Goal: Information Seeking & Learning: Learn about a topic

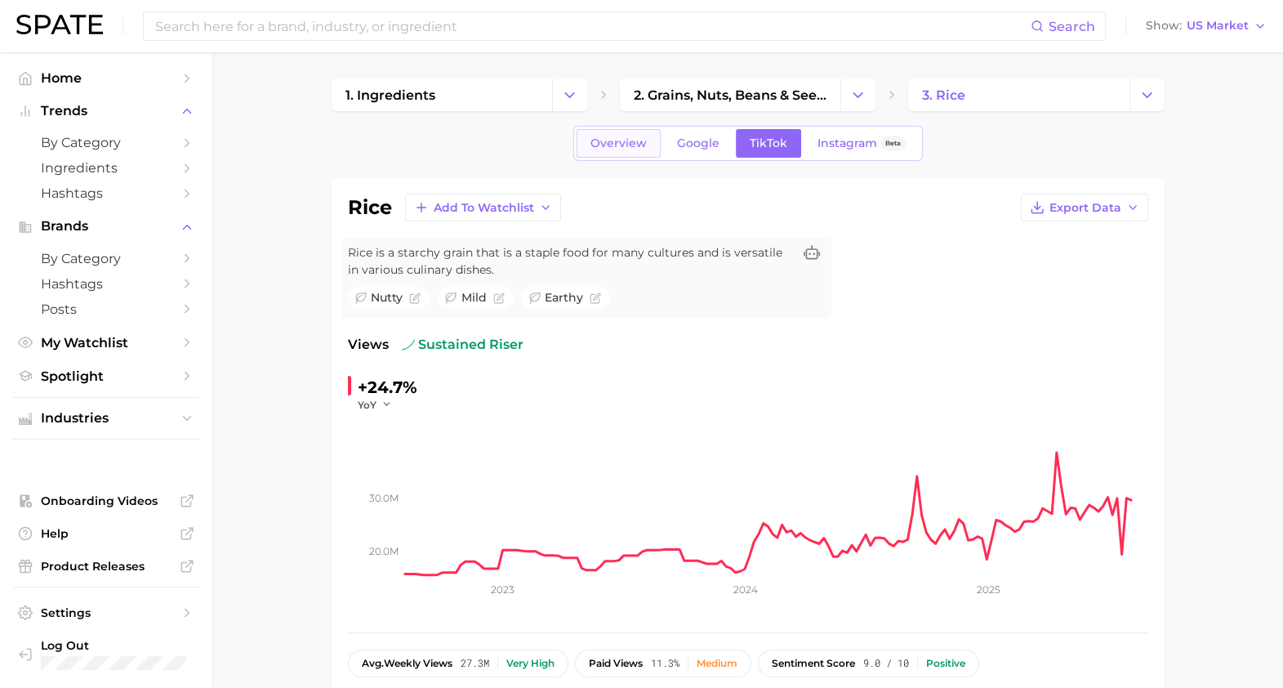
click at [616, 144] on span "Overview" at bounding box center [618, 143] width 56 height 14
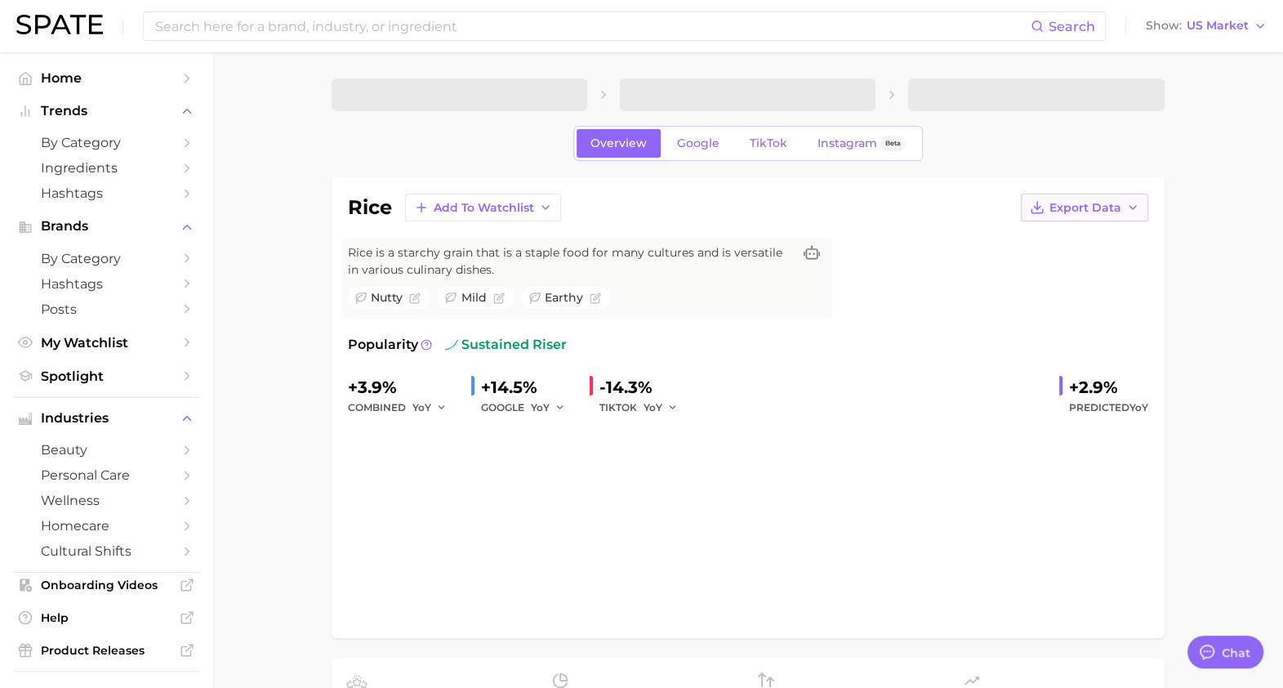
type textarea "x"
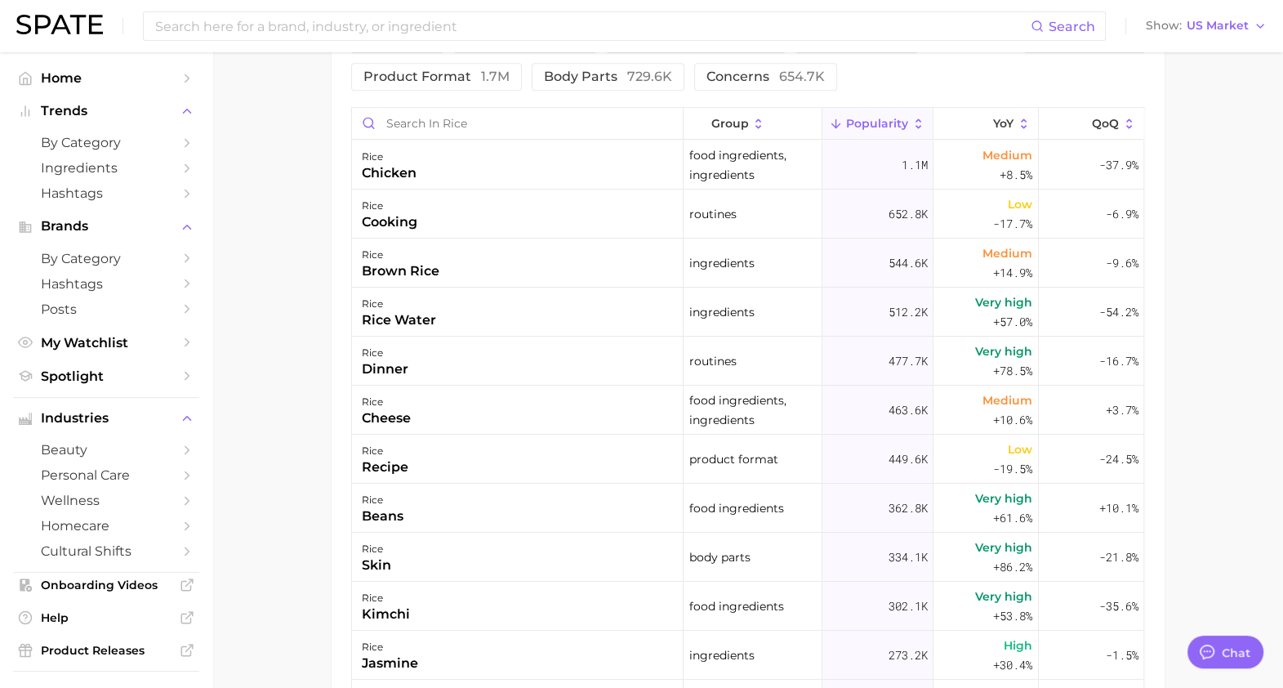
scroll to position [816, 0]
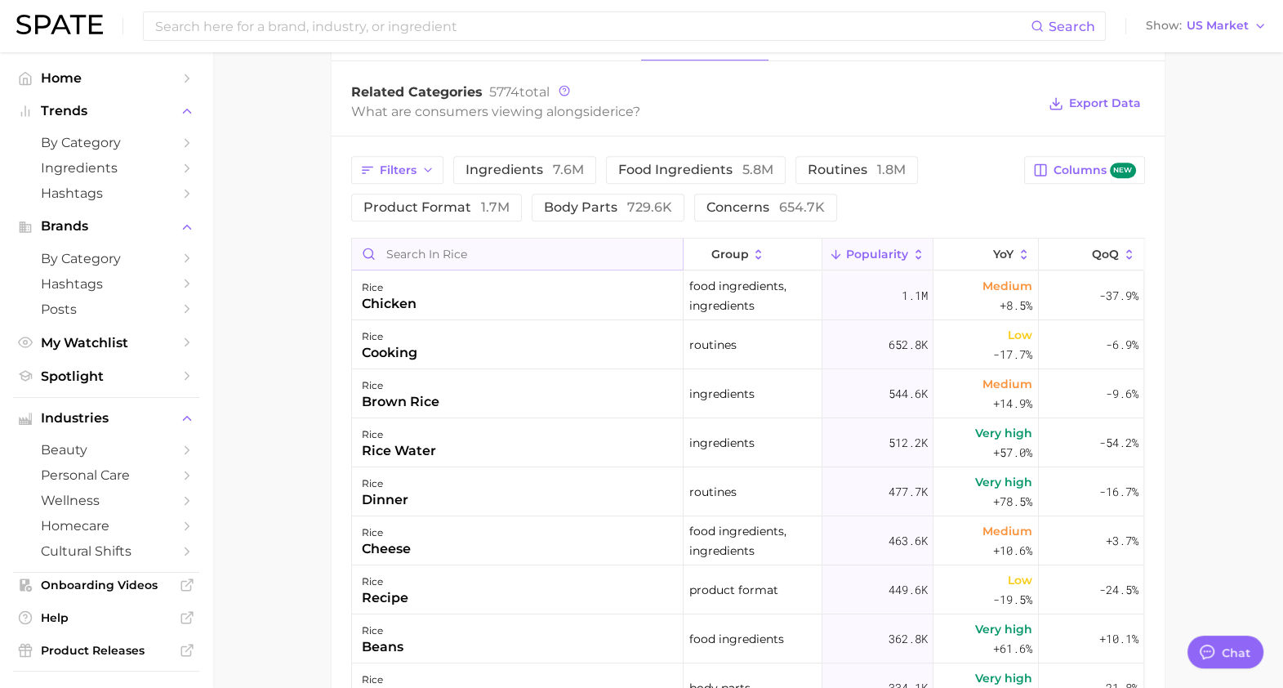
click at [433, 250] on input "Search in rice" at bounding box center [517, 253] width 331 height 31
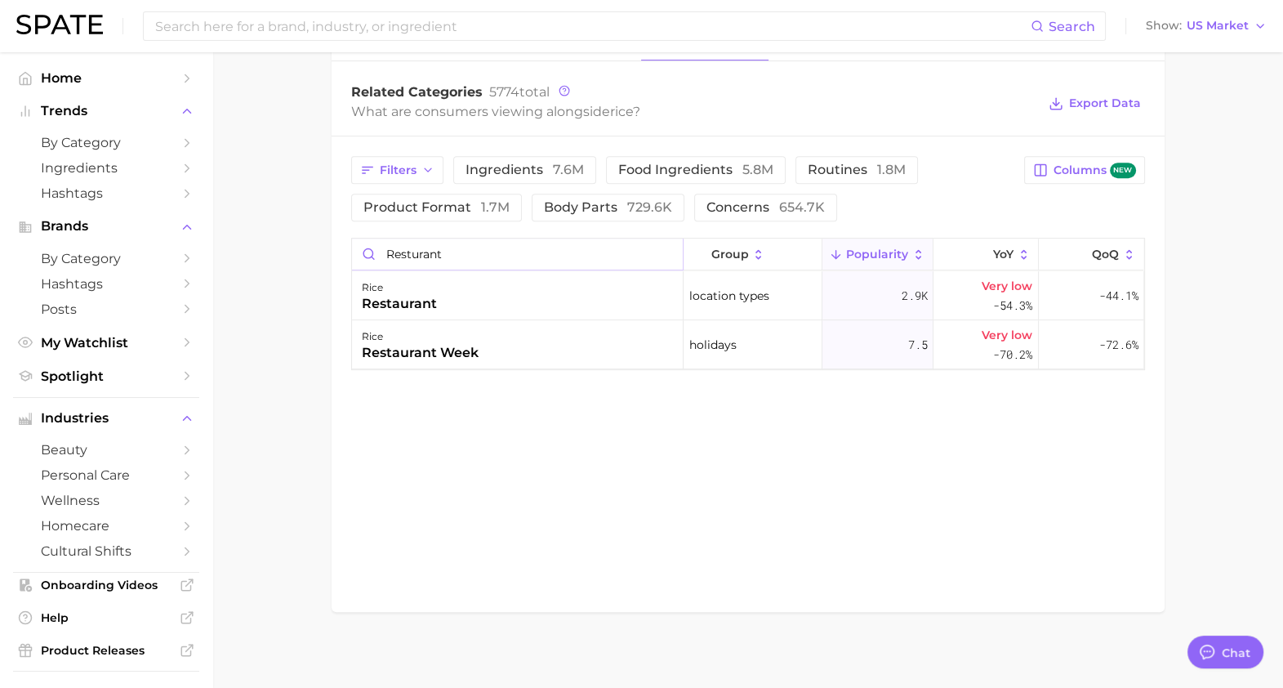
drag, startPoint x: 465, startPoint y: 247, endPoint x: 274, endPoint y: 270, distance: 192.5
type input "homemade"
